Goal: Find specific page/section: Find specific page/section

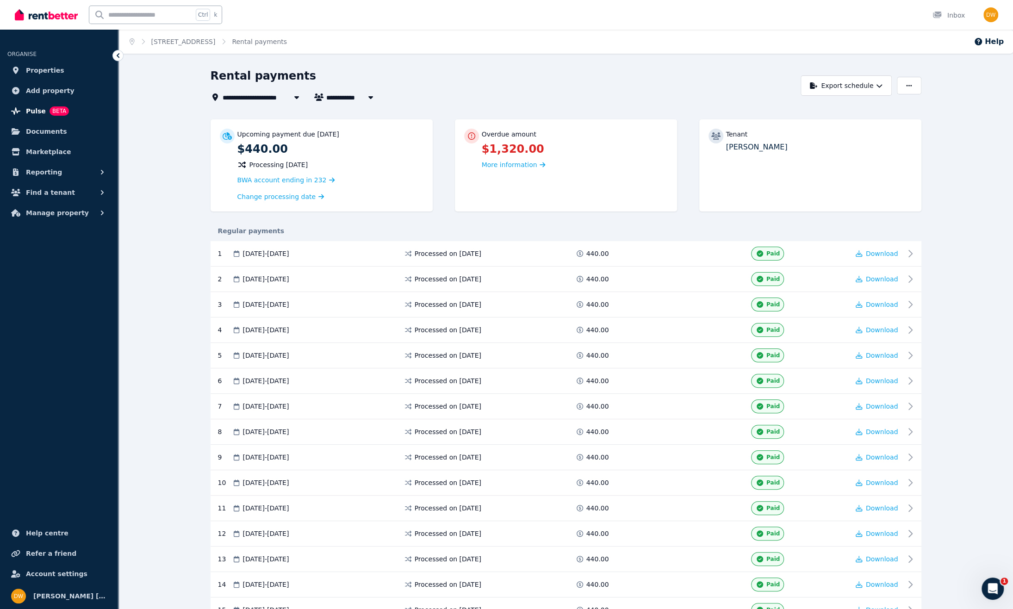
click at [30, 111] on span "Pulse" at bounding box center [36, 111] width 20 height 11
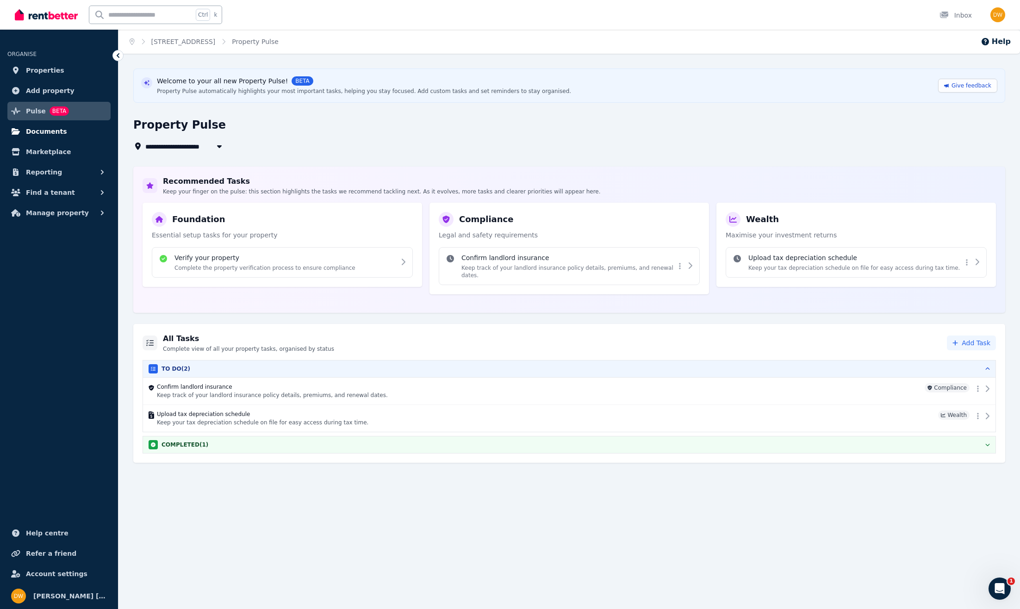
click at [57, 138] on link "Documents" at bounding box center [58, 131] width 103 height 19
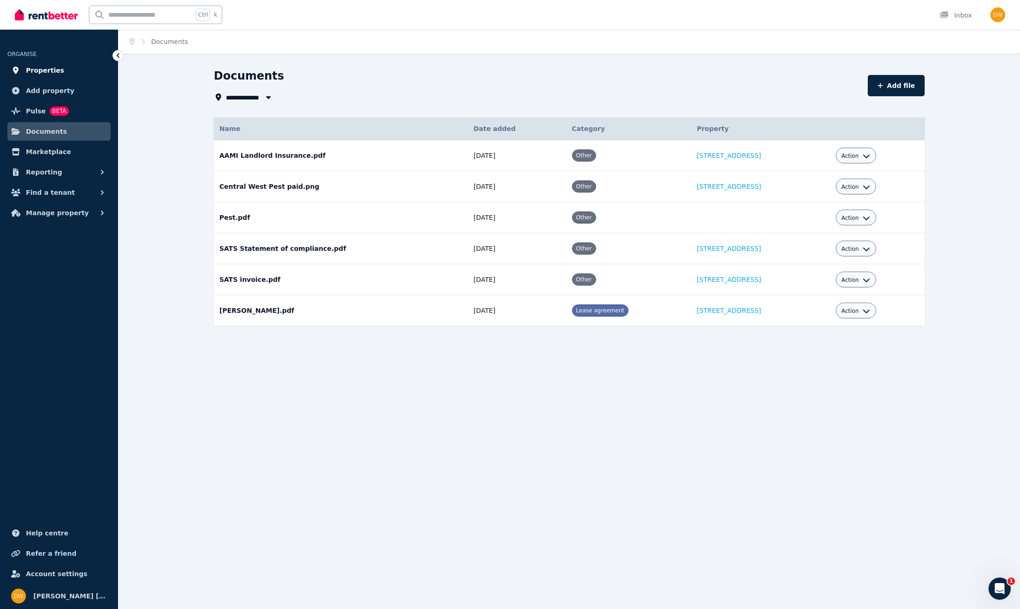
click at [55, 68] on span "Properties" at bounding box center [45, 70] width 38 height 11
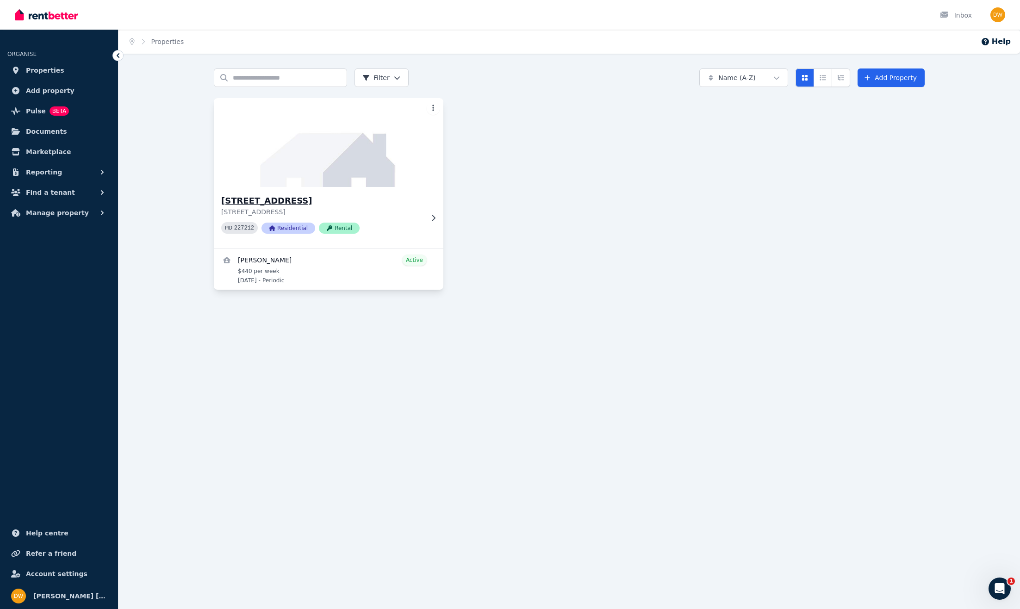
click at [311, 149] on img at bounding box center [328, 142] width 241 height 93
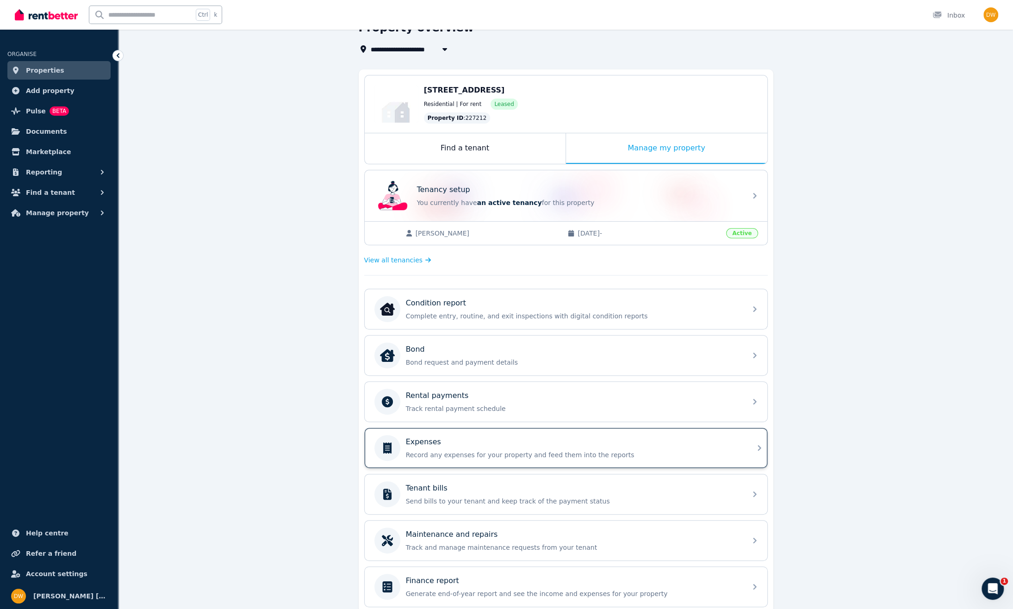
scroll to position [81, 0]
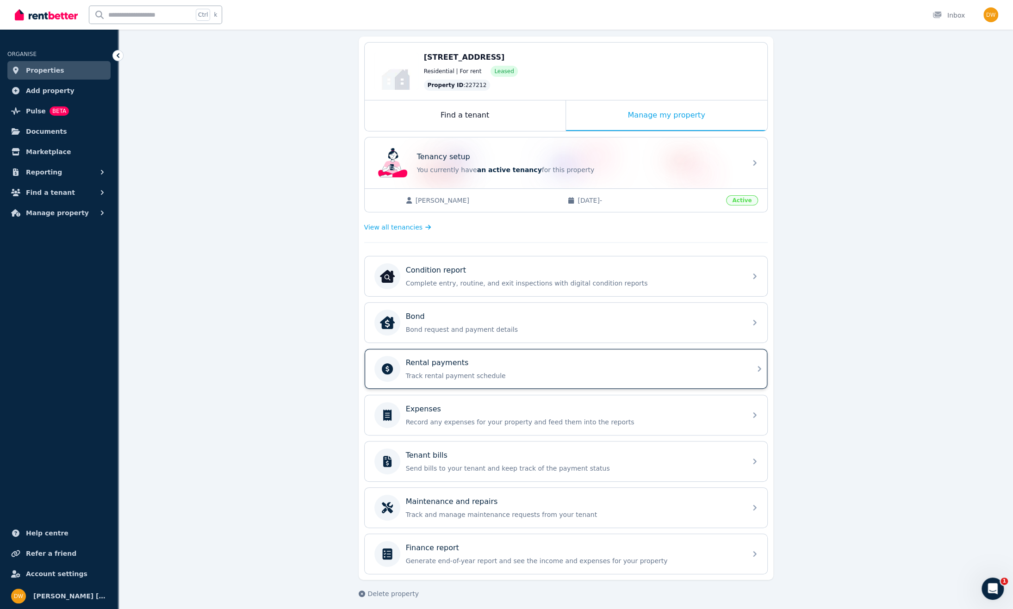
click at [472, 362] on div "Rental payments" at bounding box center [573, 362] width 335 height 11
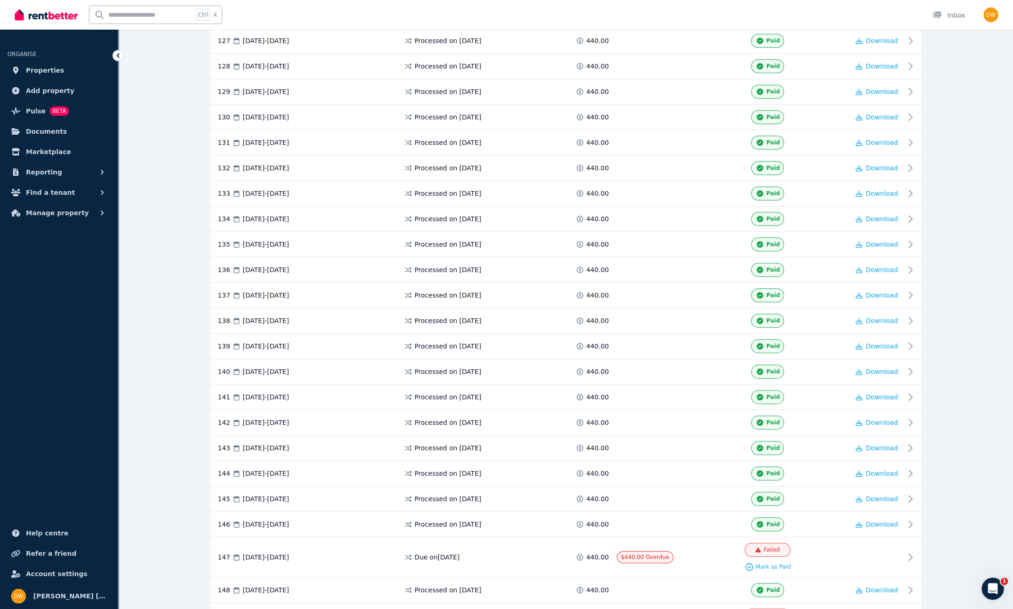
scroll to position [3549, 0]
